Goal: Navigation & Orientation: Find specific page/section

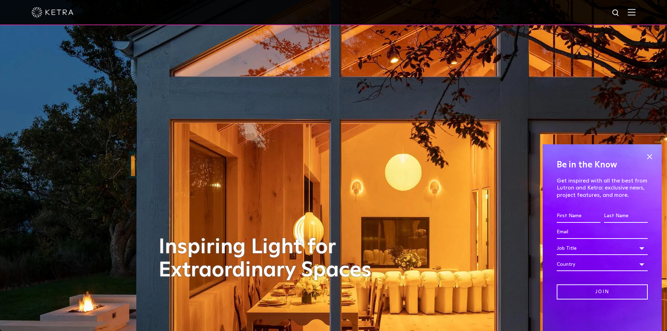
click at [636, 11] on img at bounding box center [632, 12] width 8 height 7
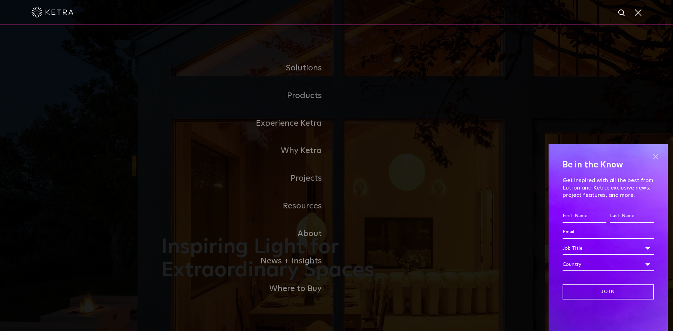
click at [656, 154] on span at bounding box center [655, 156] width 11 height 11
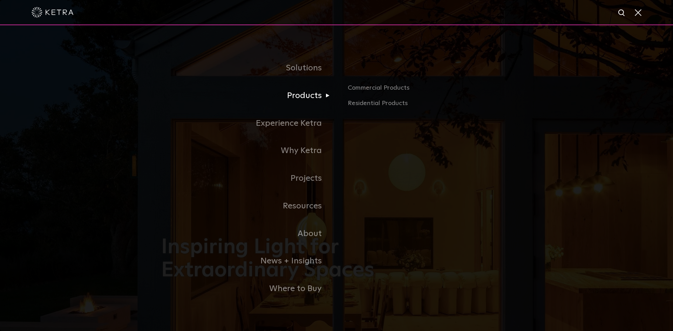
click at [312, 96] on link "Products" at bounding box center [248, 96] width 175 height 28
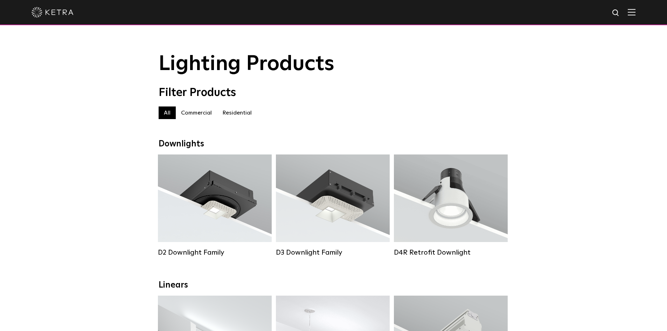
click at [635, 10] on img at bounding box center [632, 12] width 8 height 7
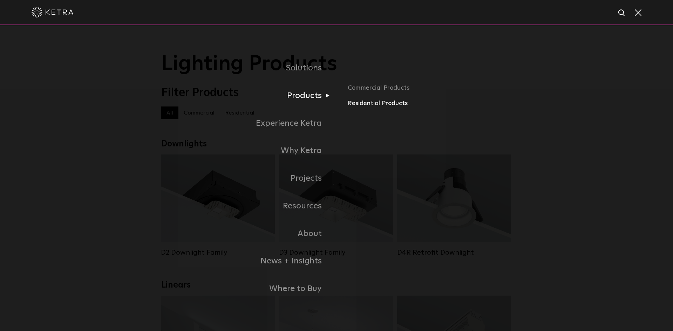
click at [359, 102] on link "Residential Products" at bounding box center [429, 103] width 164 height 10
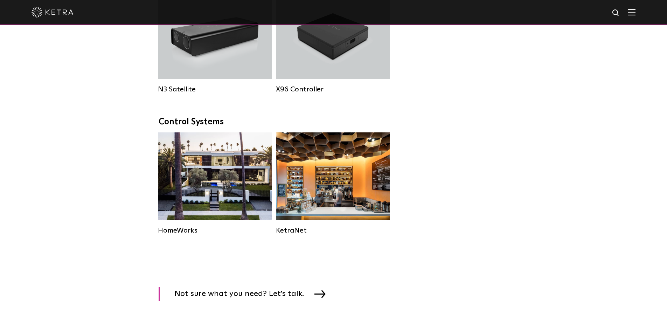
scroll to position [876, 0]
